Goal: Information Seeking & Learning: Check status

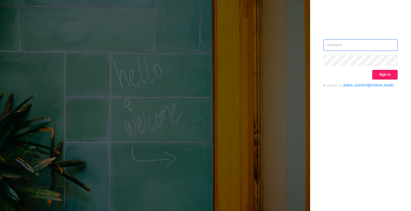
type input "[EMAIL_ADDRESS][DOMAIN_NAME]"
click at [374, 72] on button "Sign in" at bounding box center [384, 75] width 25 height 10
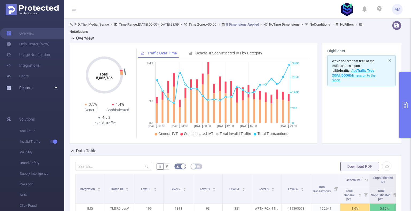
click at [51, 88] on div "Reports" at bounding box center [32, 88] width 64 height 11
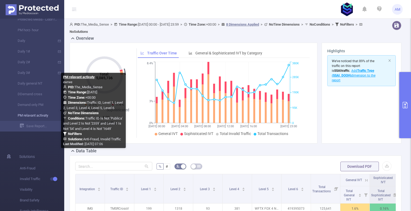
click at [42, 115] on link "PM relavant activaty" at bounding box center [34, 115] width 47 height 11
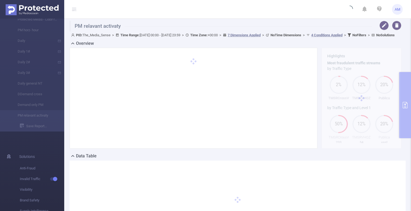
type input "[DATE] 00:00"
type input "[DATE] 23:59"
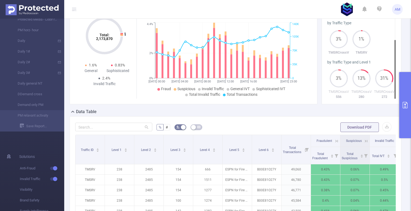
scroll to position [134, 0]
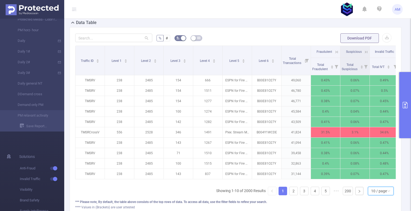
click at [380, 195] on div "10 / page" at bounding box center [379, 191] width 16 height 8
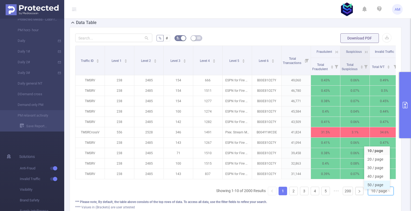
click at [379, 189] on li "50 / page" at bounding box center [377, 185] width 26 height 9
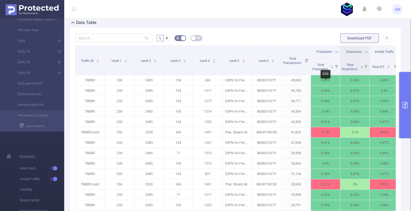
click at [323, 74] on div "210" at bounding box center [325, 74] width 10 height 9
click at [315, 70] on span "Total Fraudulent" at bounding box center [320, 67] width 16 height 10
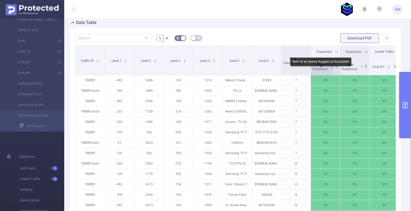
click at [316, 71] on span "Total Fraudulent" at bounding box center [320, 67] width 16 height 8
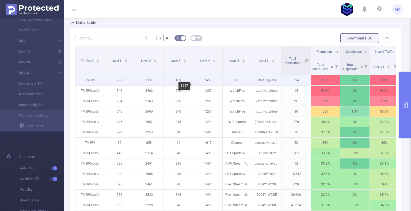
click at [207, 86] on p "1657" at bounding box center [207, 80] width 29 height 10
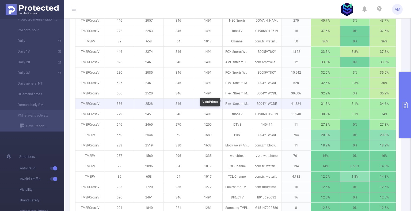
scroll to position [148, 0]
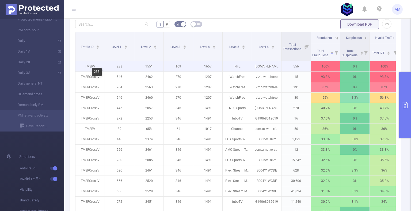
click at [120, 72] on p "238" at bounding box center [119, 66] width 29 height 10
copy p "238"
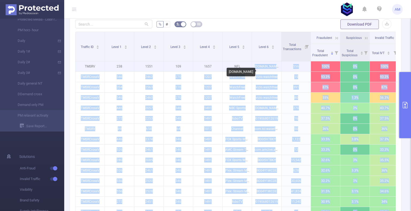
drag, startPoint x: 227, startPoint y: 71, endPoint x: 252, endPoint y: 72, distance: 25.4
click at [252, 72] on body "AM Overview Help Center (New) Usage Notification Integrations Users Reports Pro…" at bounding box center [205, 105] width 411 height 211
click at [257, 71] on p "[DOMAIN_NAME]" at bounding box center [266, 66] width 29 height 10
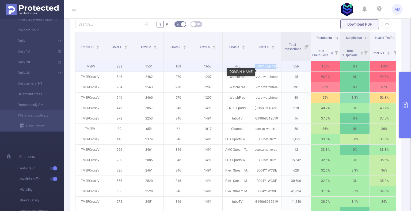
drag, startPoint x: 256, startPoint y: 72, endPoint x: 277, endPoint y: 74, distance: 20.6
click at [277, 72] on p "[DOMAIN_NAME]" at bounding box center [266, 66] width 29 height 10
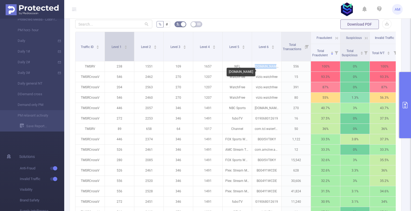
copy p "[DOMAIN_NAME]"
